Goal: Task Accomplishment & Management: Use online tool/utility

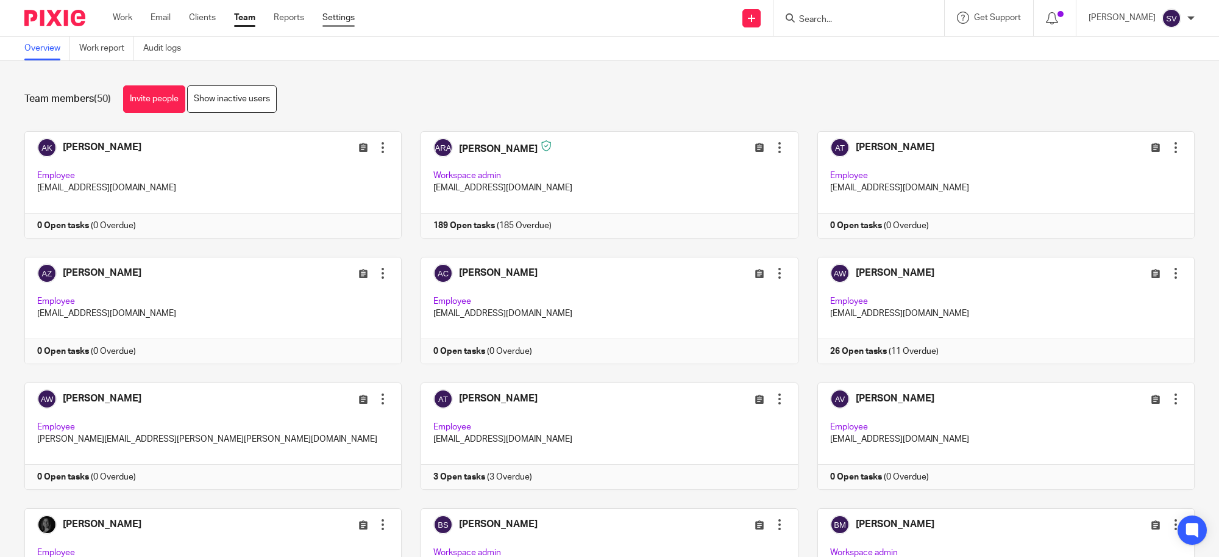
click at [330, 17] on link "Settings" at bounding box center [339, 18] width 32 height 12
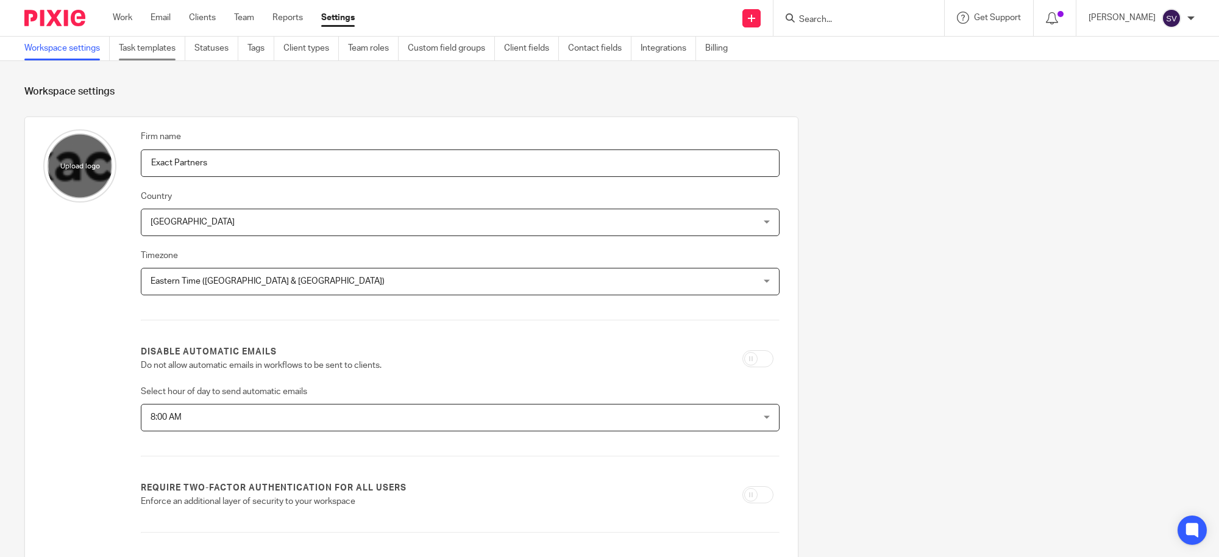
click at [144, 51] on link "Task templates" at bounding box center [152, 49] width 66 height 24
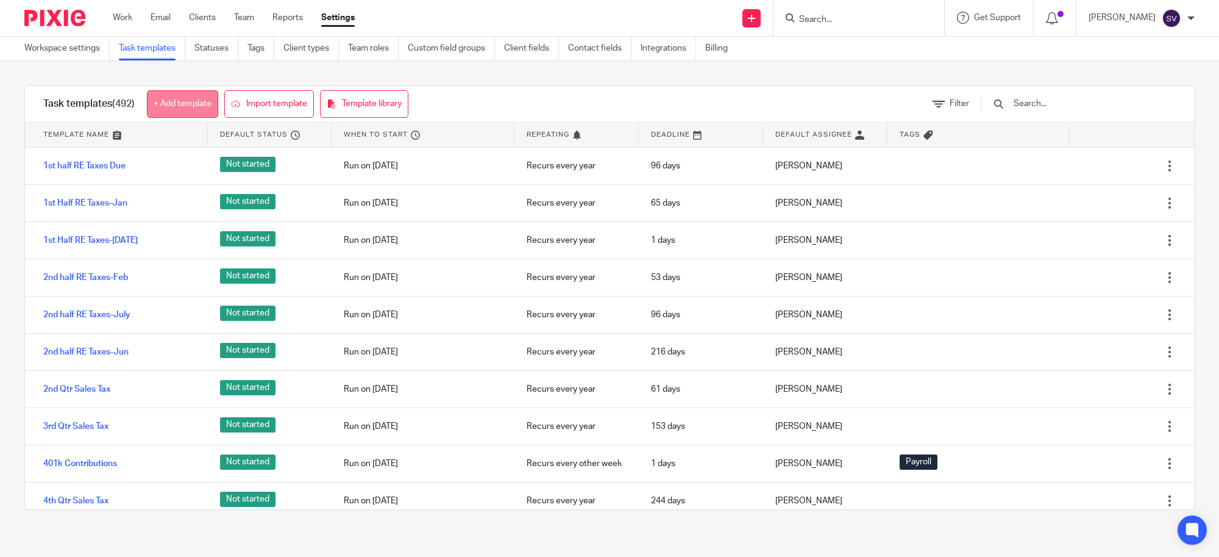
click at [202, 104] on link "+ Add template" at bounding box center [182, 103] width 71 height 27
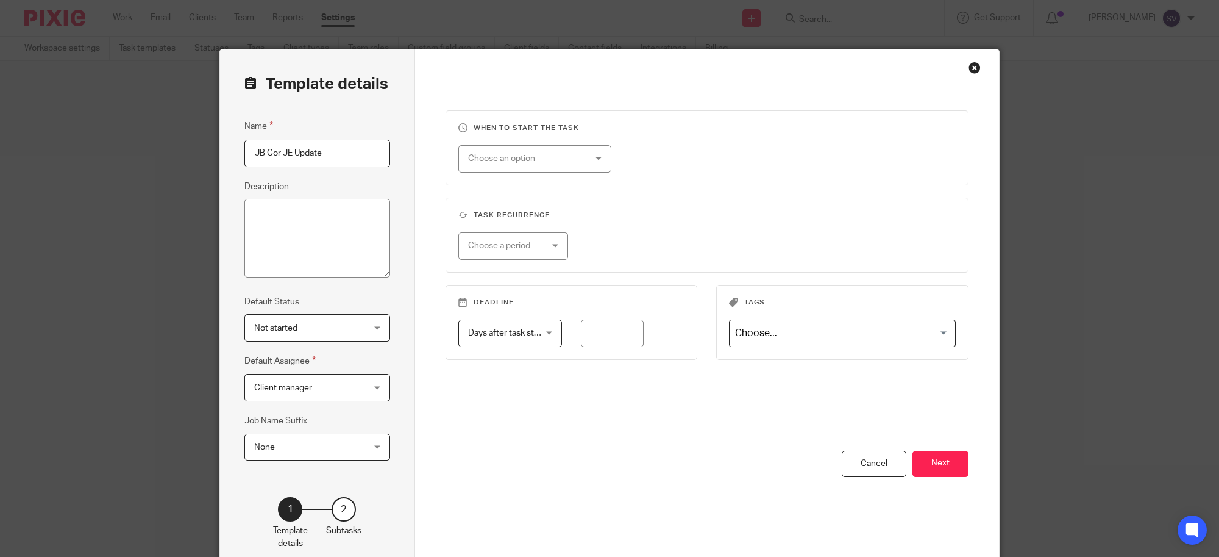
type input "JB Cor JE Update"
click at [365, 399] on div "Client manager Client manager" at bounding box center [317, 387] width 146 height 27
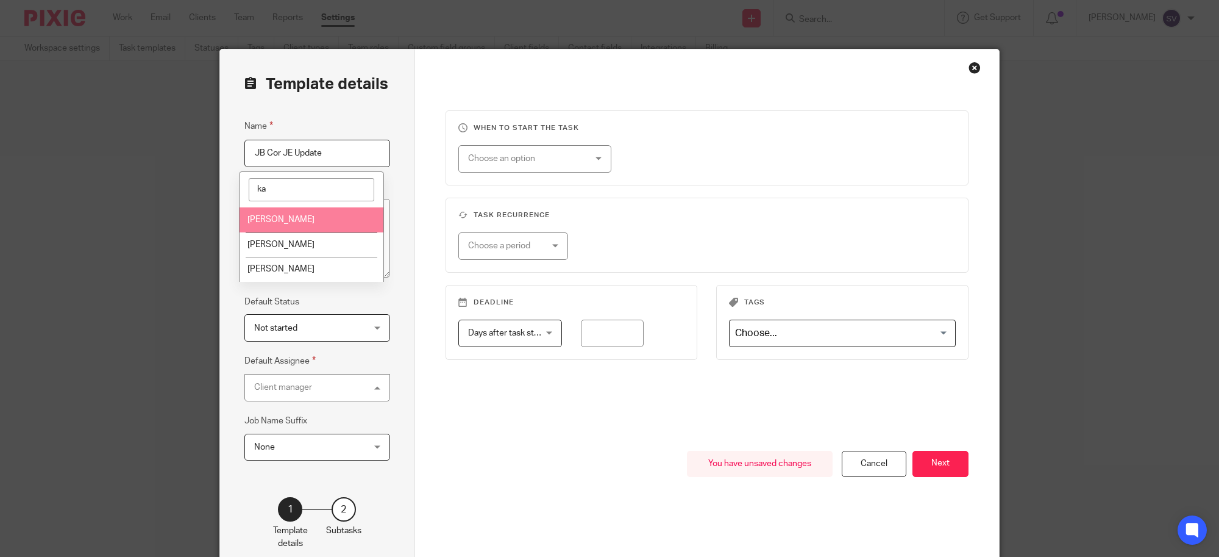
type input "ka"
click at [277, 215] on span "[PERSON_NAME]" at bounding box center [281, 219] width 67 height 9
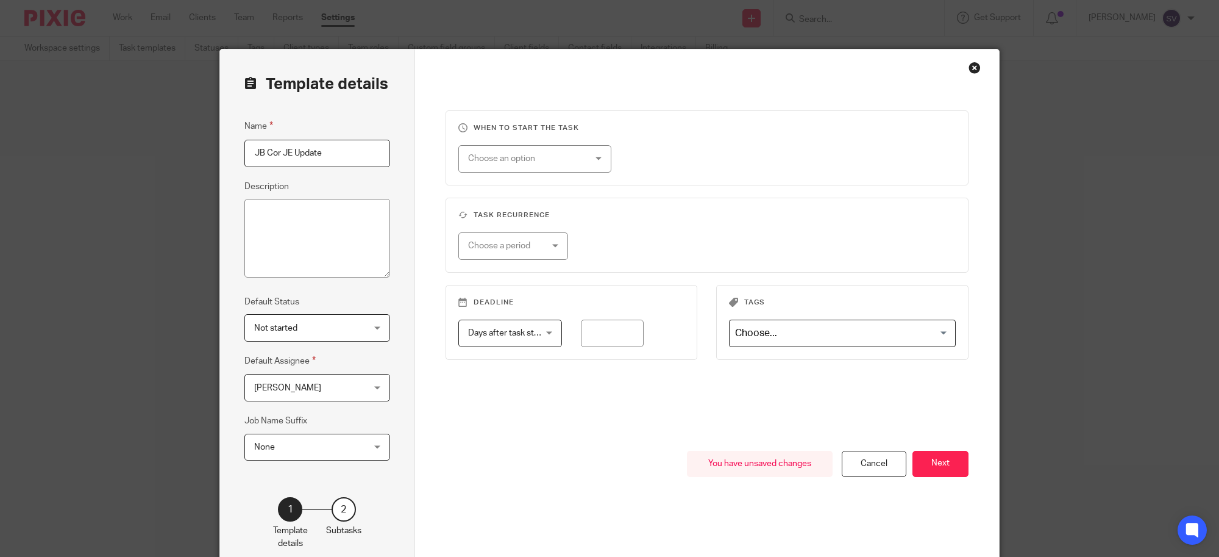
click at [530, 468] on div "You have unsaved changes Cancel Next" at bounding box center [708, 512] width 524 height 123
click at [546, 163] on div "Choose an option" at bounding box center [525, 159] width 114 height 26
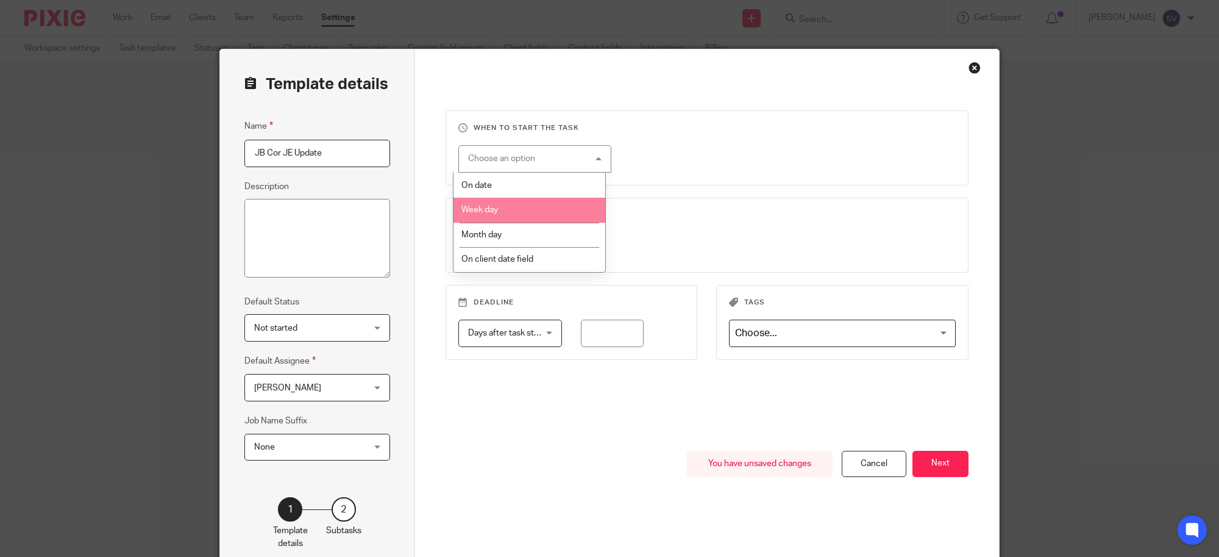
click at [543, 207] on li "Week day" at bounding box center [530, 210] width 152 height 25
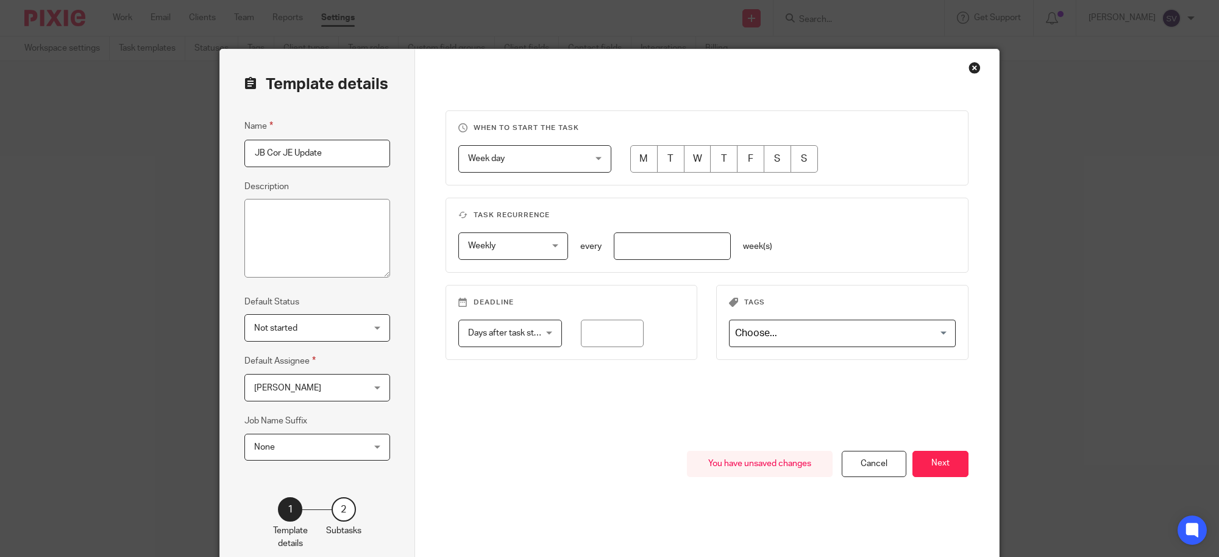
click at [660, 160] on input "radio" at bounding box center [670, 158] width 27 height 27
radio input "true"
click at [658, 244] on input "number" at bounding box center [672, 245] width 117 height 27
type input "1"
click at [582, 330] on input "number" at bounding box center [612, 332] width 63 height 27
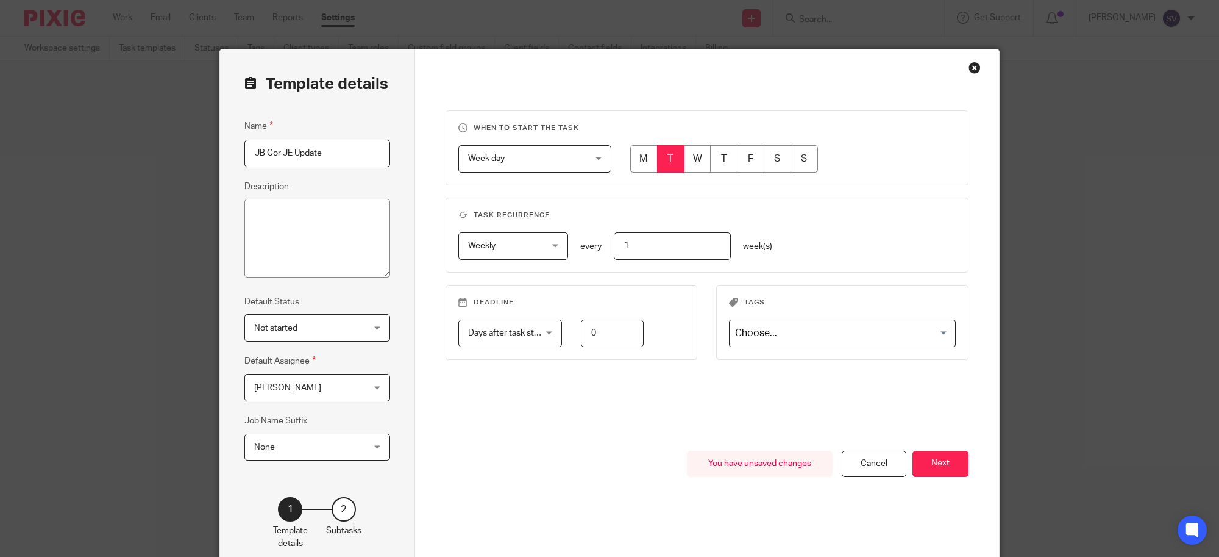
type input "0"
click at [760, 340] on input "Search for option" at bounding box center [840, 333] width 218 height 21
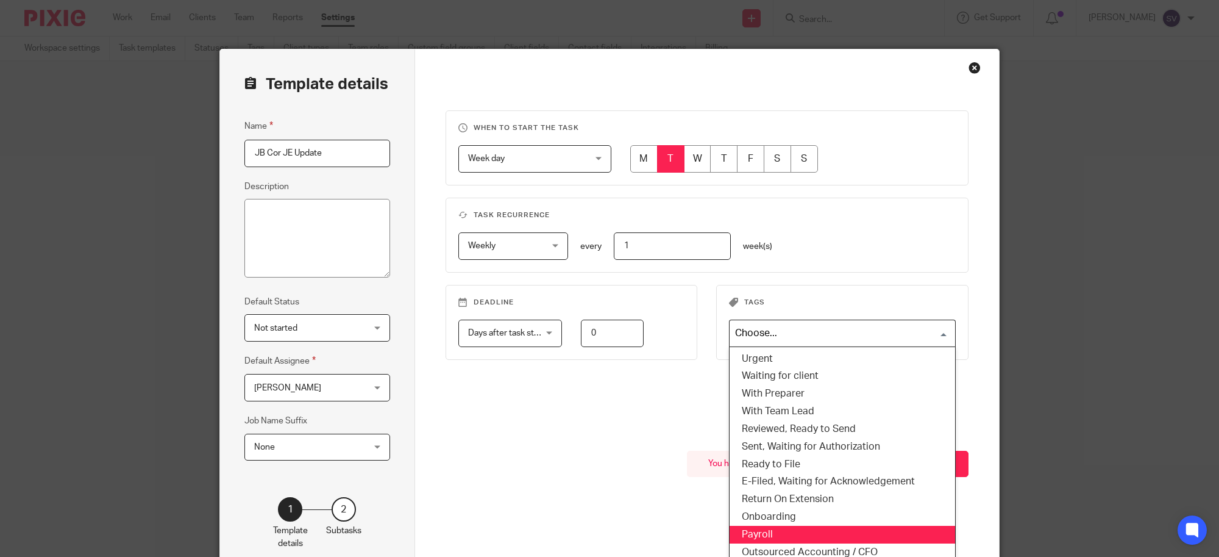
click at [797, 526] on li "Payroll" at bounding box center [843, 535] width 226 height 18
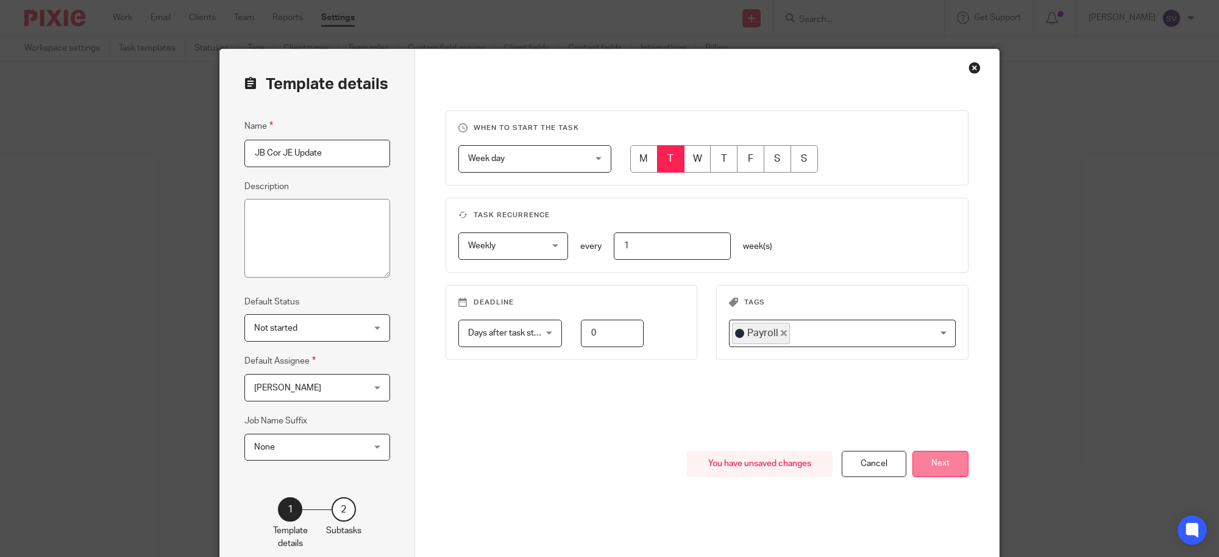
click at [925, 471] on button "Next" at bounding box center [941, 464] width 56 height 26
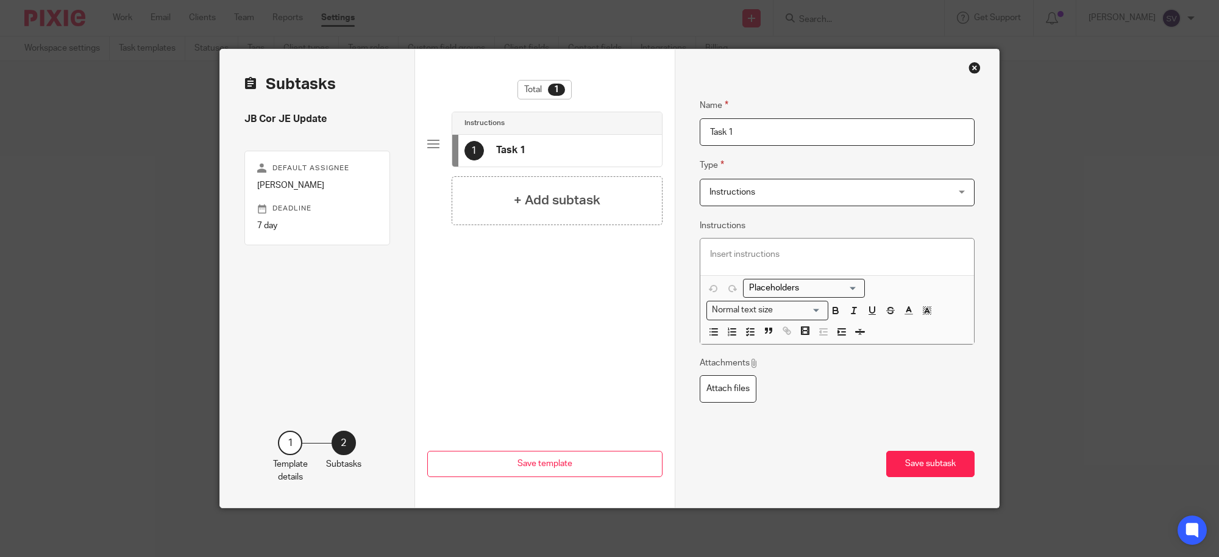
click at [754, 135] on input "Task 1" at bounding box center [838, 131] width 276 height 27
type input "Update JE"
click at [785, 257] on p at bounding box center [837, 254] width 255 height 12
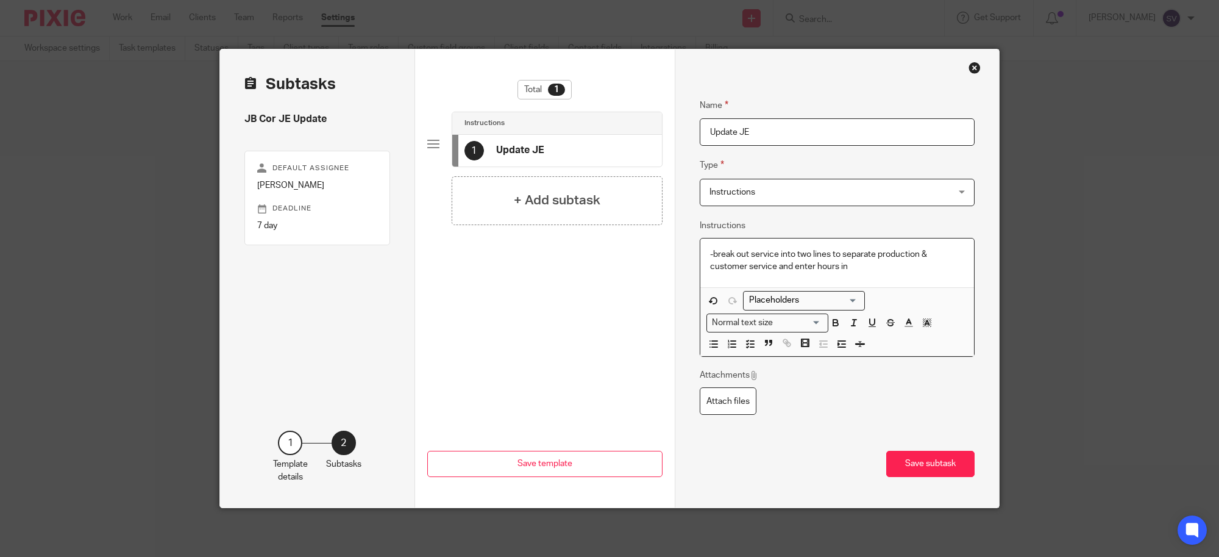
click at [873, 269] on p "-break out service into two lines to separate production & customer service and…" at bounding box center [837, 260] width 255 height 25
click at [955, 468] on button "Save subtask" at bounding box center [930, 464] width 88 height 26
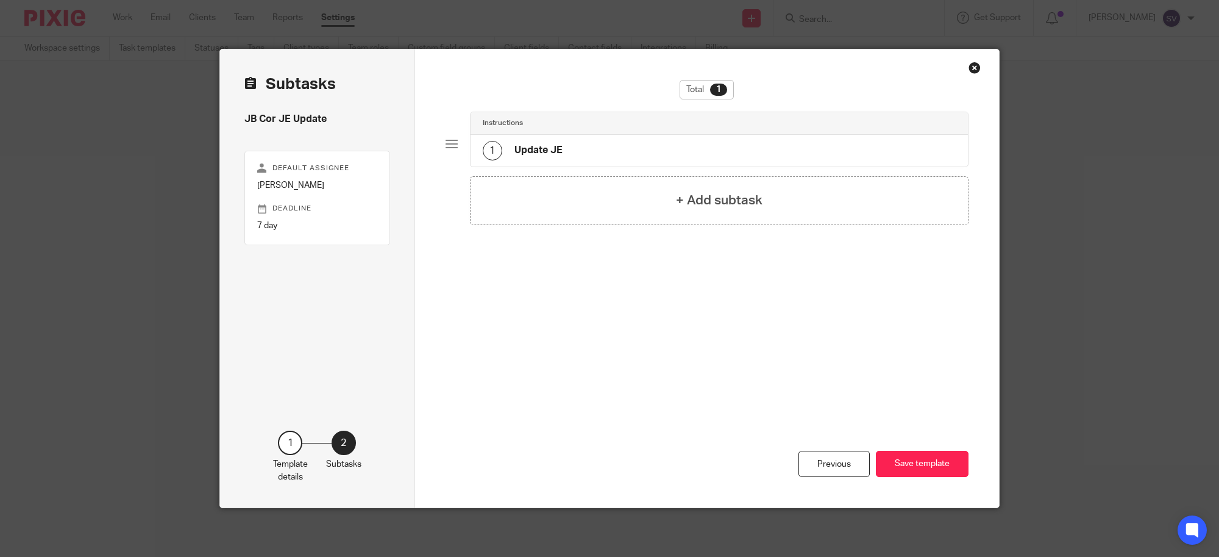
click at [955, 468] on button "Save template" at bounding box center [922, 464] width 93 height 26
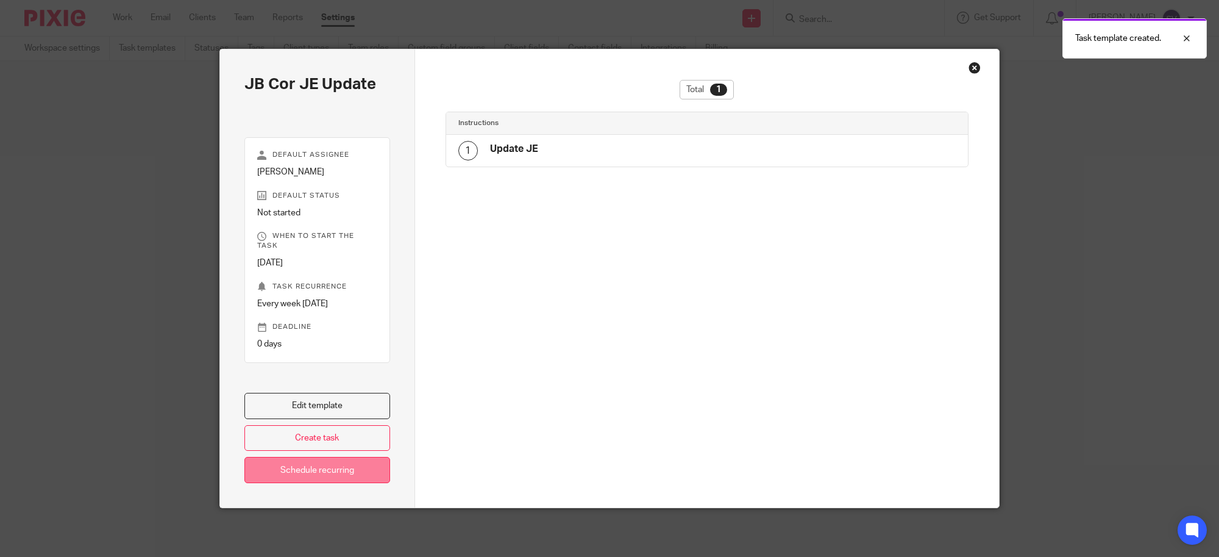
click at [287, 482] on link "Schedule recurring" at bounding box center [317, 470] width 146 height 26
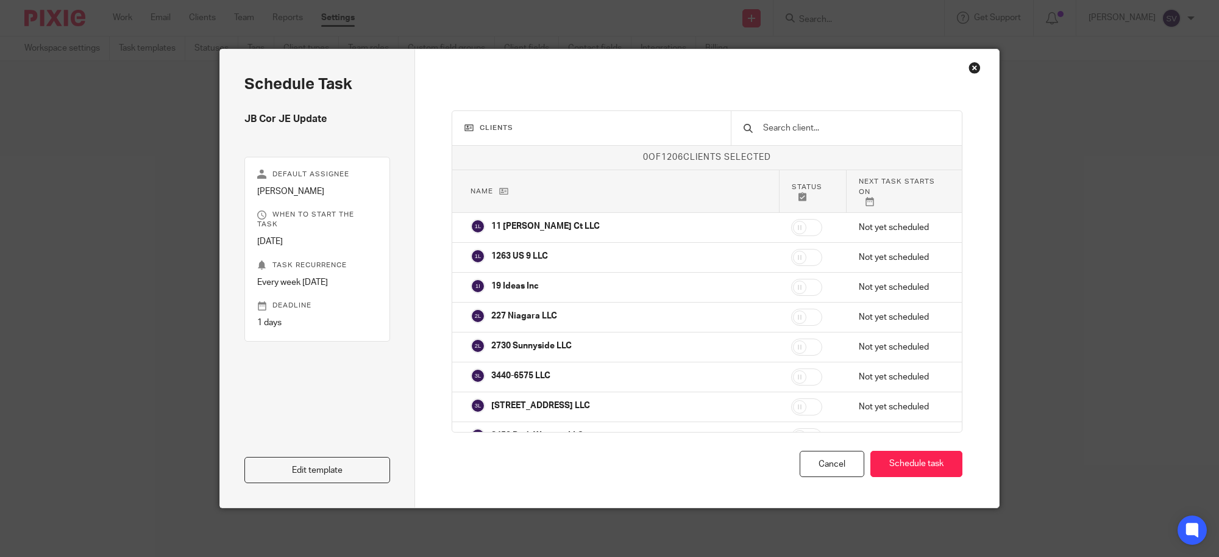
click at [777, 127] on input "text" at bounding box center [856, 127] width 188 height 13
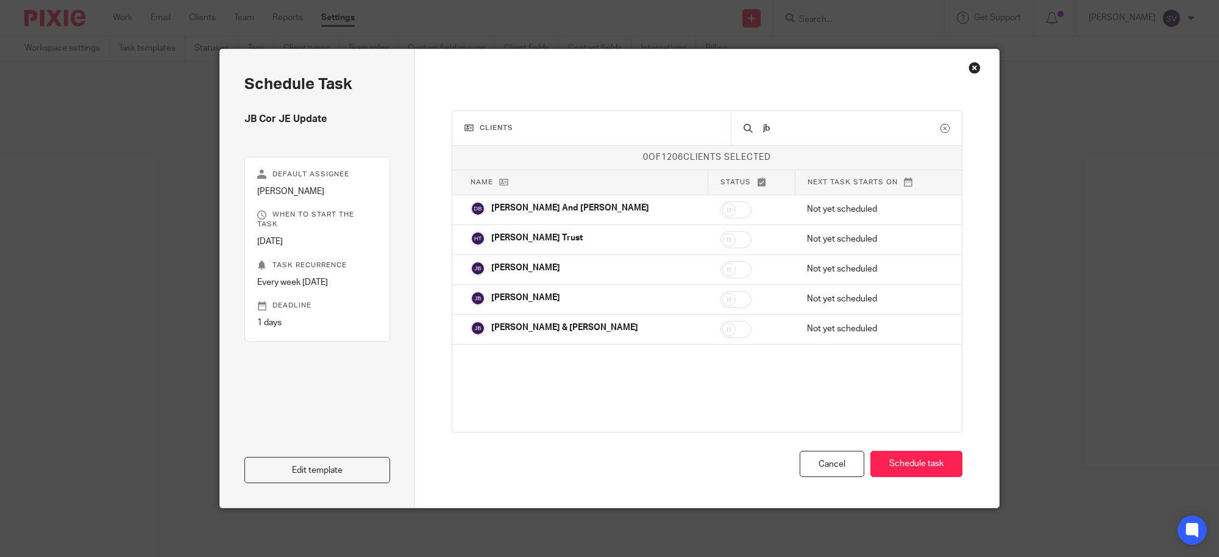
type input "j"
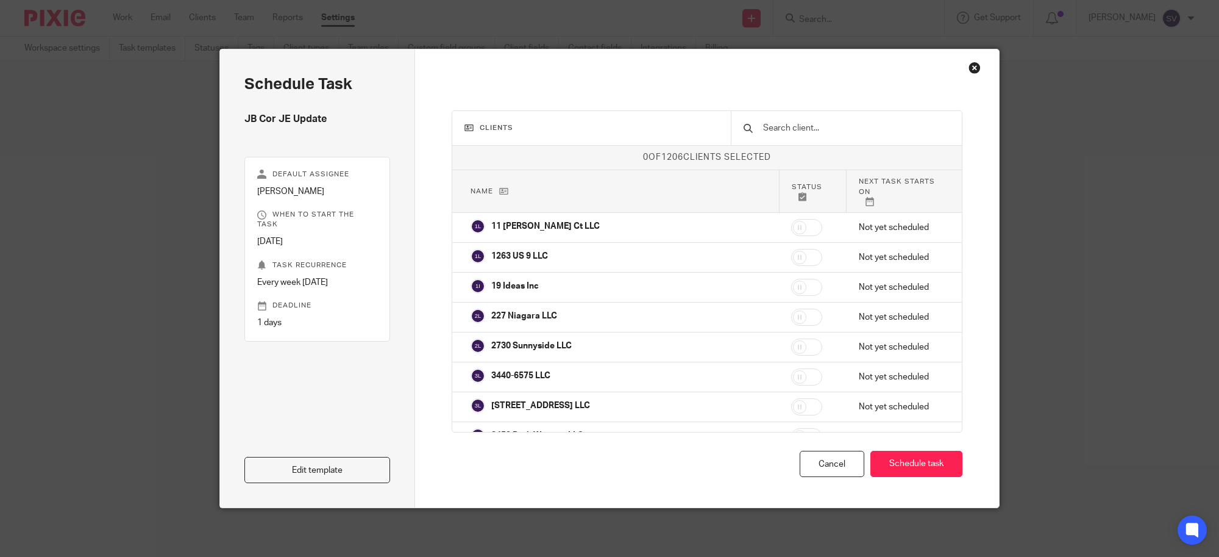
type input "t"
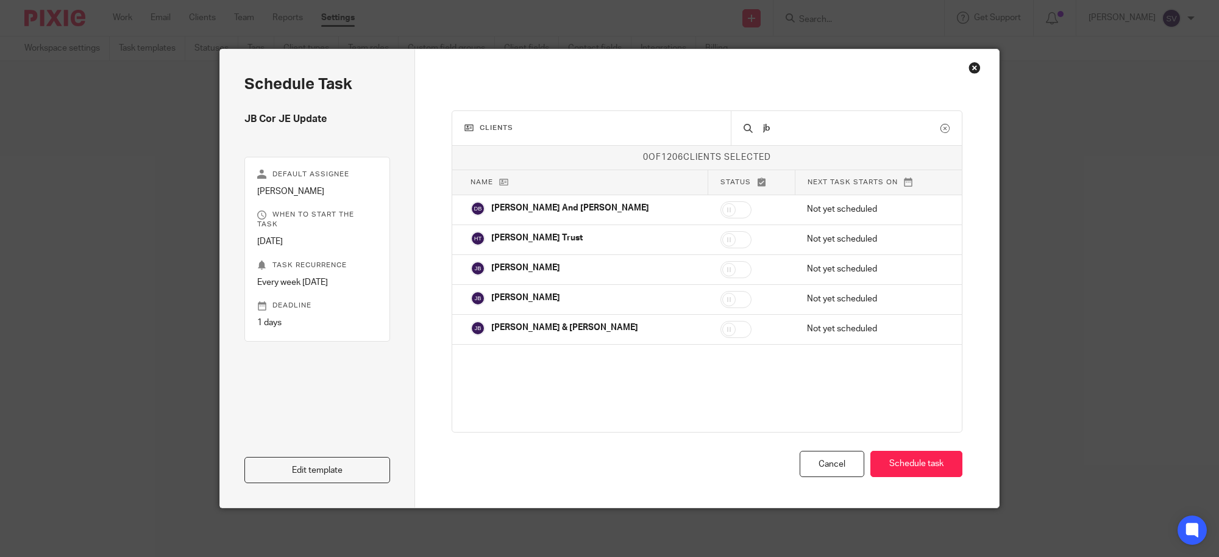
type input "j"
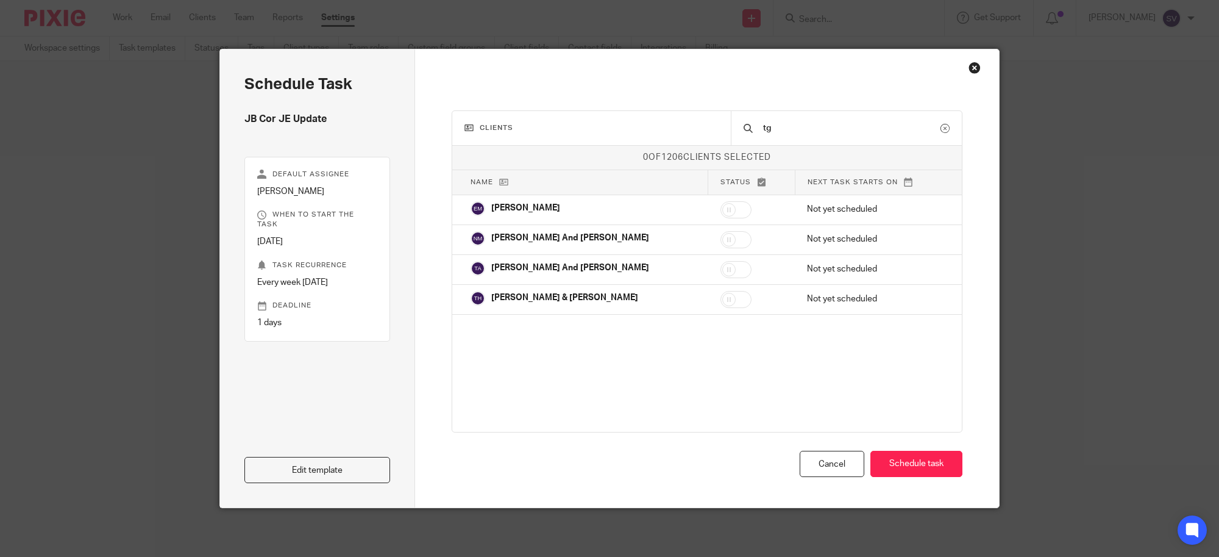
type input "t"
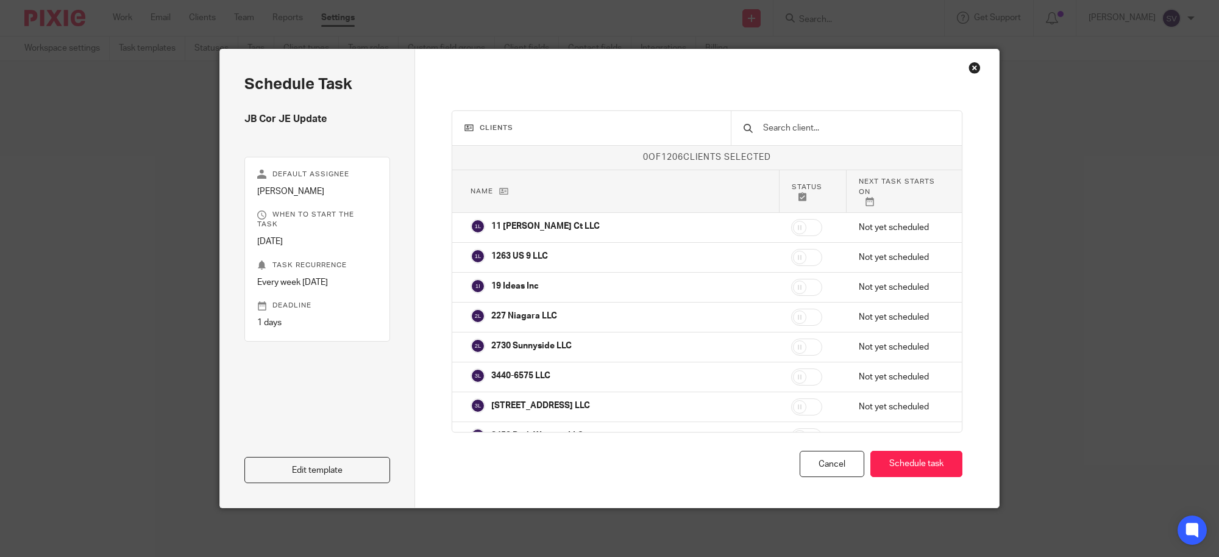
type input "4"
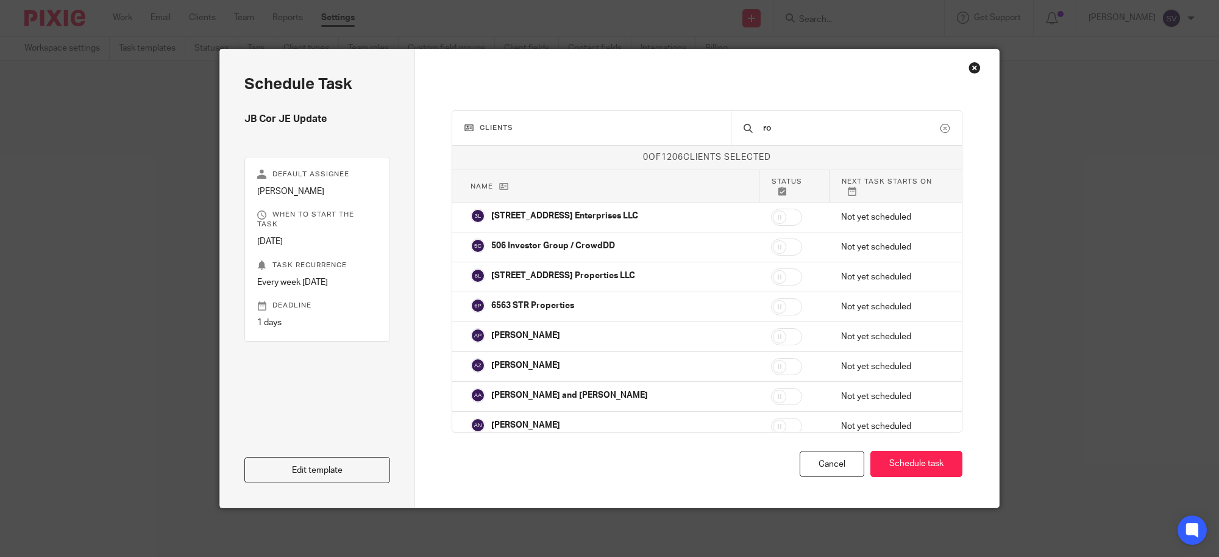
type input "r"
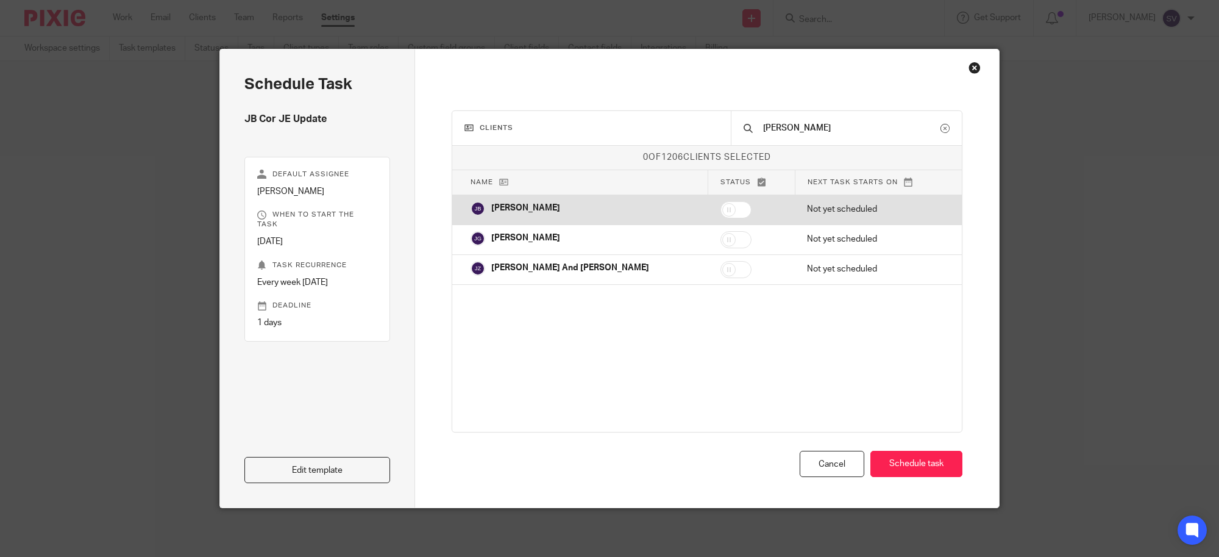
type input "[PERSON_NAME]"
click at [733, 215] on input "checkbox" at bounding box center [736, 209] width 31 height 17
checkbox input "true"
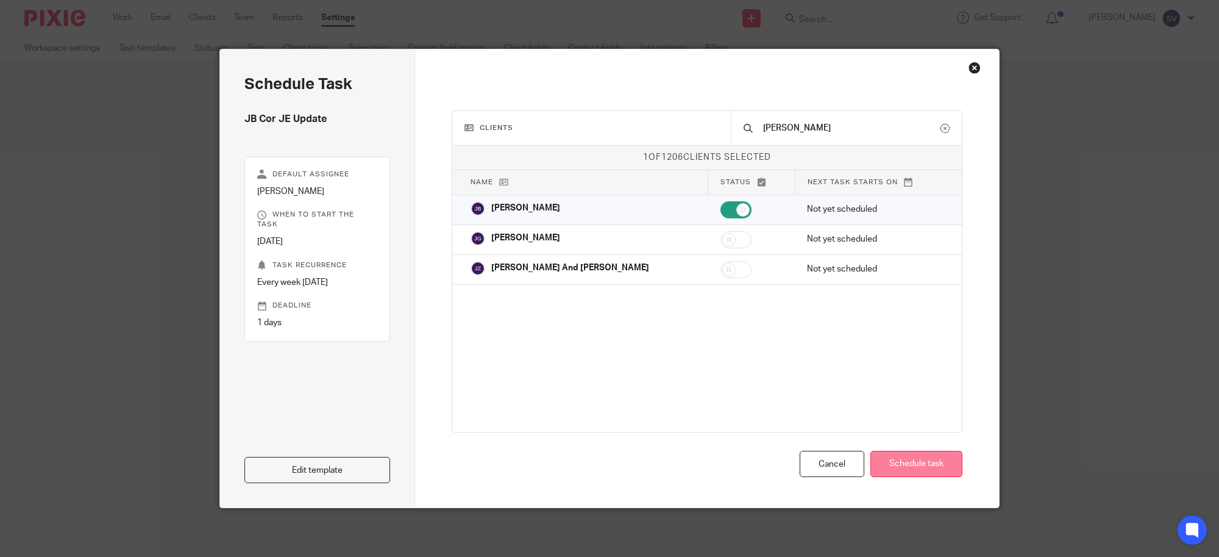
click at [895, 467] on button "Schedule task" at bounding box center [917, 464] width 92 height 26
